Goal: Task Accomplishment & Management: Use online tool/utility

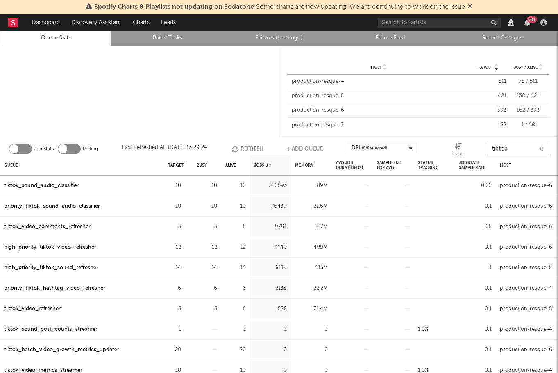
click at [502, 148] on input "tiktok" at bounding box center [518, 149] width 61 height 12
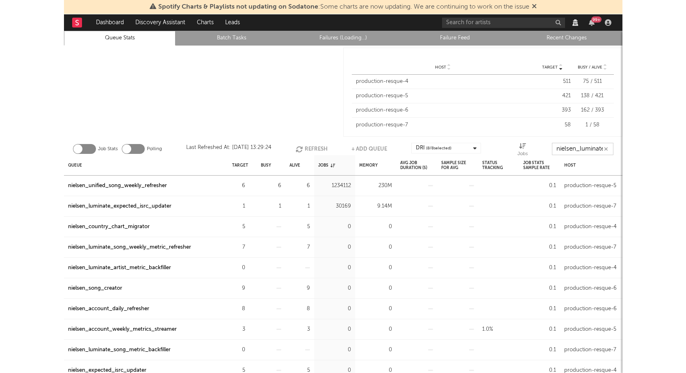
scroll to position [0, 1]
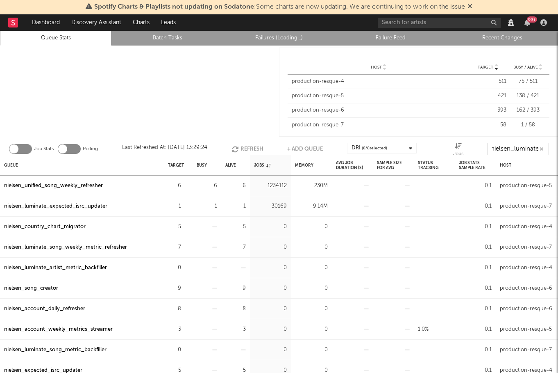
type input "nielsen_luminate"
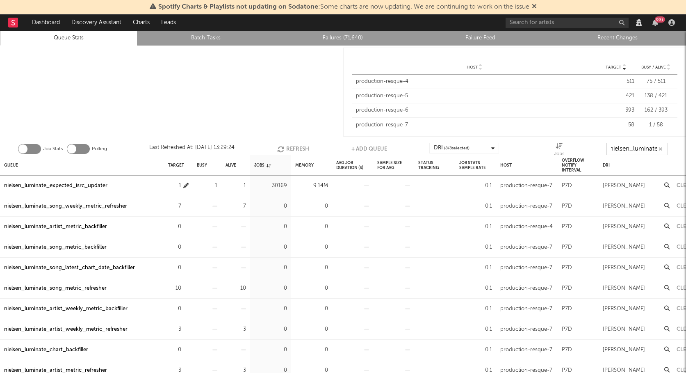
click at [184, 186] on icon "button" at bounding box center [185, 185] width 5 height 5
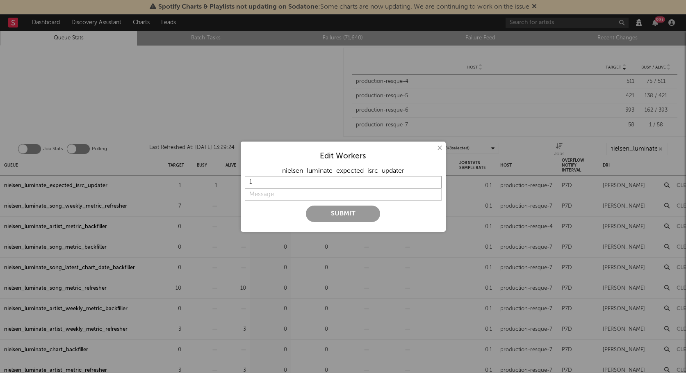
scroll to position [0, 0]
drag, startPoint x: 265, startPoint y: 184, endPoint x: 222, endPoint y: 184, distance: 43.4
click at [231, 184] on div "× Edit Workers nielsen_luminate_expected_isrc_updater 1 Submit" at bounding box center [343, 186] width 686 height 373
type input "3"
click at [302, 195] on input "string" at bounding box center [343, 194] width 197 height 12
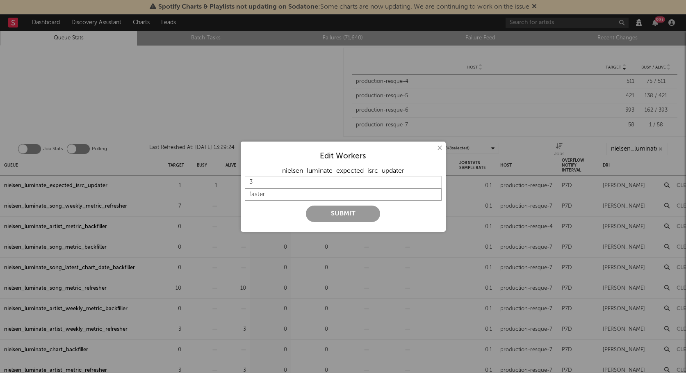
type input "faster"
click at [332, 212] on button "Submit" at bounding box center [343, 213] width 74 height 16
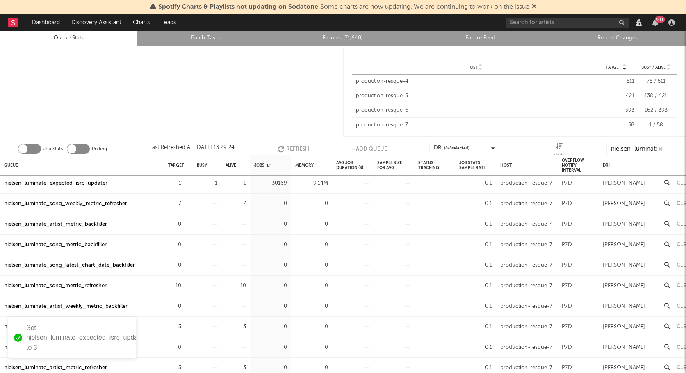
click at [80, 284] on div "nielsen_luminate_song_metric_refresher" at bounding box center [55, 286] width 102 height 10
click at [184, 182] on icon "button" at bounding box center [185, 182] width 5 height 5
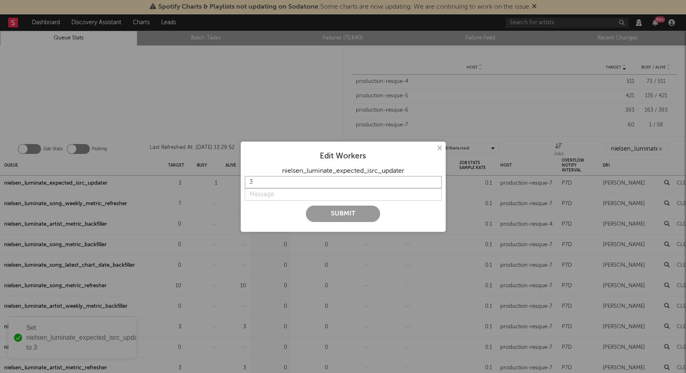
drag, startPoint x: 273, startPoint y: 183, endPoint x: 227, endPoint y: 182, distance: 45.5
click at [230, 183] on div "× Edit Workers nielsen_luminate_expected_isrc_updater 3 Submit" at bounding box center [343, 186] width 686 height 373
type input "4"
click at [260, 193] on input "string" at bounding box center [343, 194] width 197 height 12
type input "S"
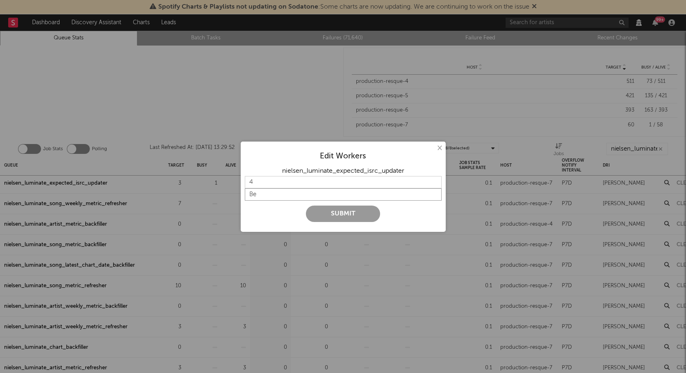
type input "B"
type input "S"
type input "A little bit faster"
click at [322, 212] on button "Submit" at bounding box center [343, 213] width 74 height 16
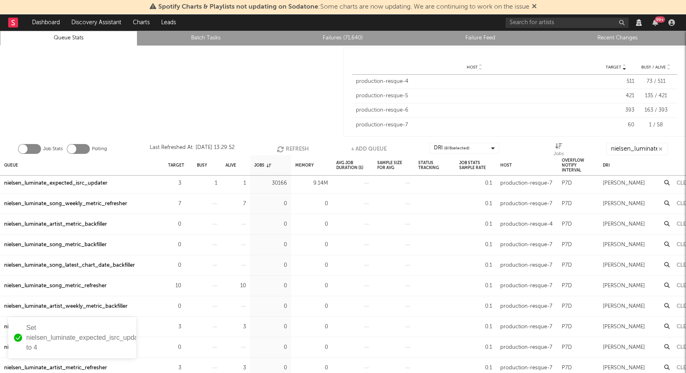
click at [177, 107] on div at bounding box center [171, 91] width 343 height 93
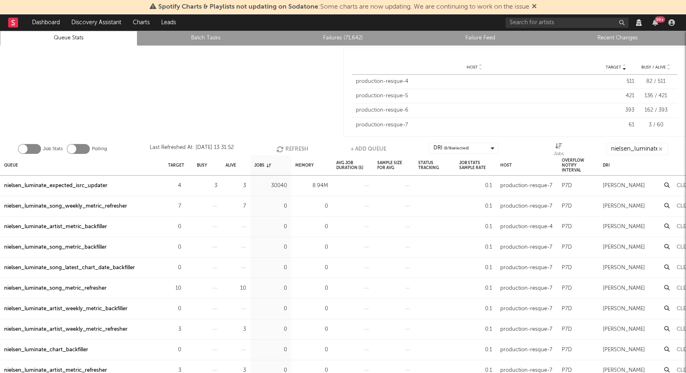
scroll to position [14, 0]
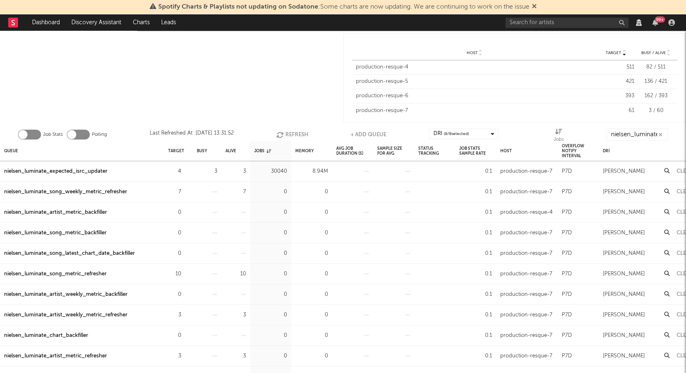
click at [80, 194] on div "nielsen_luminate_song_weekly_metric_refresher" at bounding box center [65, 192] width 123 height 10
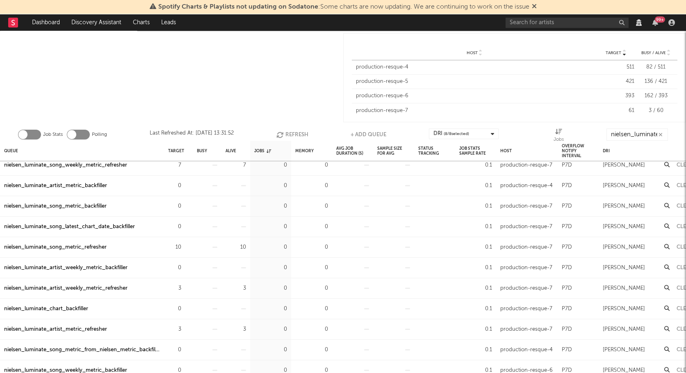
click at [82, 328] on div "nielsen_luminate_artist_metric_refresher" at bounding box center [55, 329] width 103 height 10
click at [624, 132] on input "nielsen_luminate" at bounding box center [636, 134] width 61 height 12
paste input "discovery_listings_reindexer"
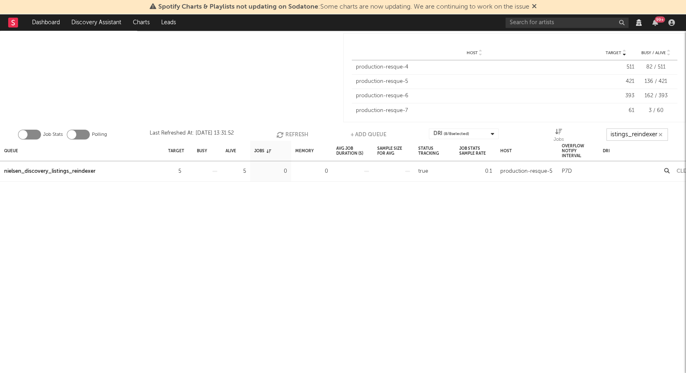
type input "nielsen_discovery_listings_reindexer"
click at [81, 169] on div "nielsen_discovery_listings_reindexer" at bounding box center [49, 171] width 91 height 10
